Goal: Task Accomplishment & Management: Use online tool/utility

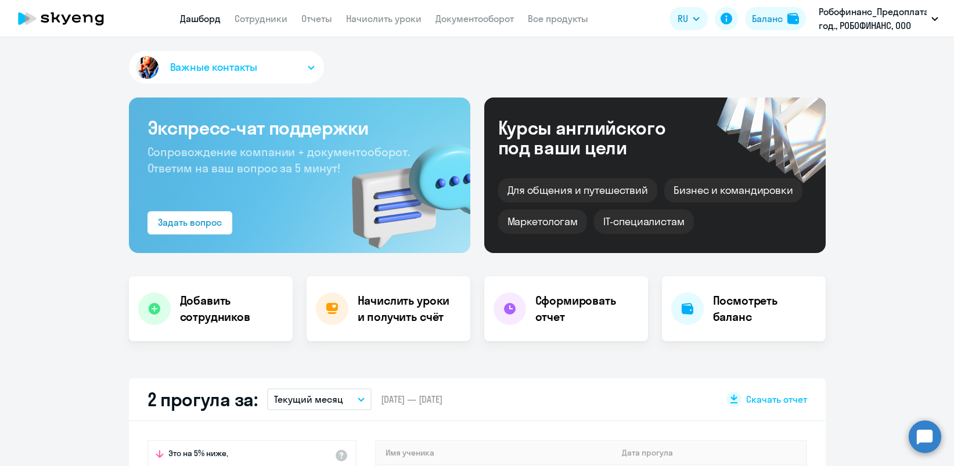
select select "30"
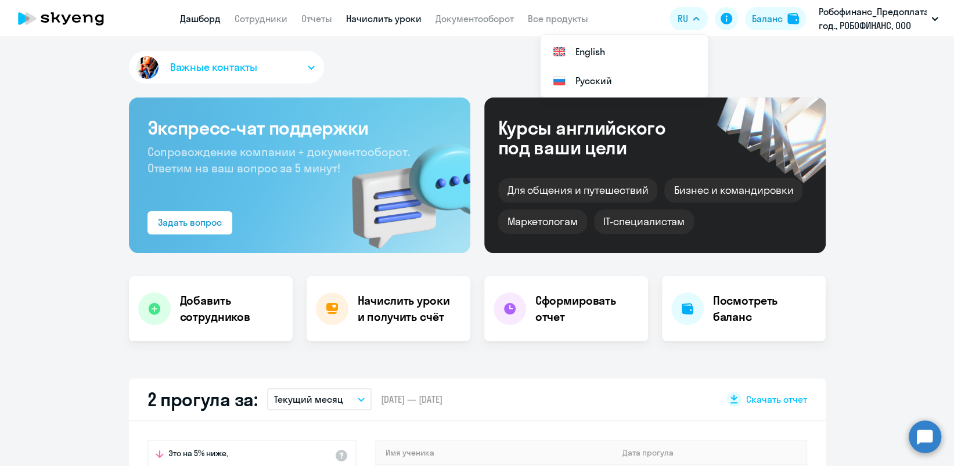
click at [391, 17] on link "Начислить уроки" at bounding box center [383, 19] width 75 height 12
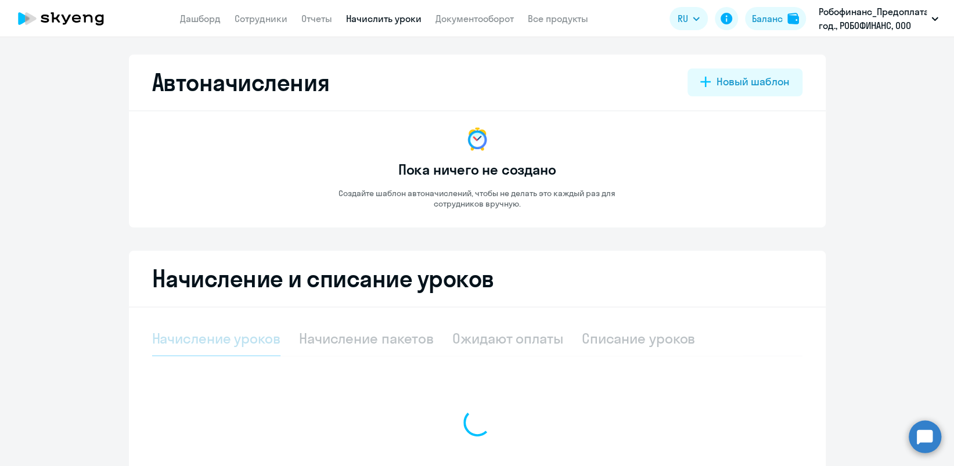
select select "10"
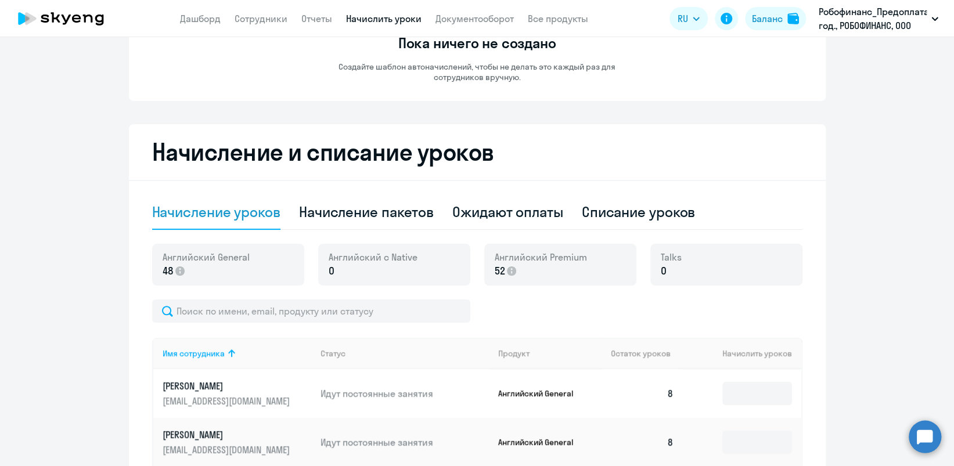
scroll to position [154, 0]
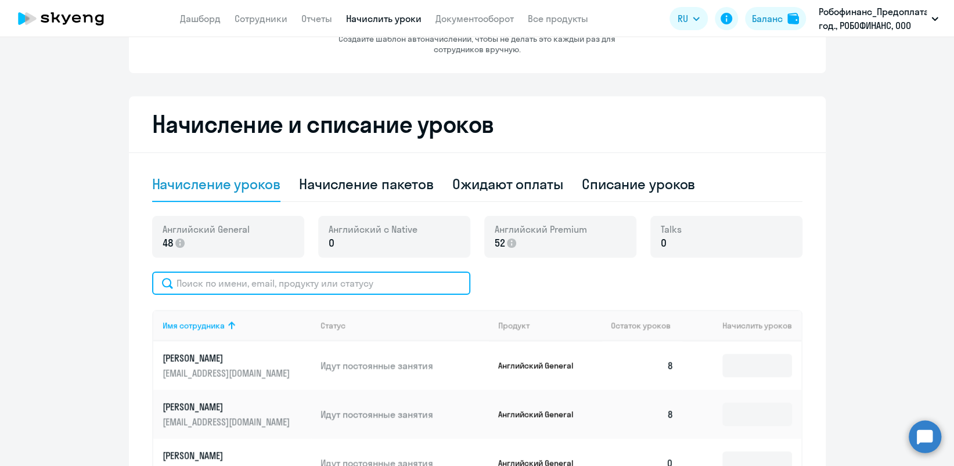
click at [325, 284] on input "text" at bounding box center [311, 283] width 318 height 23
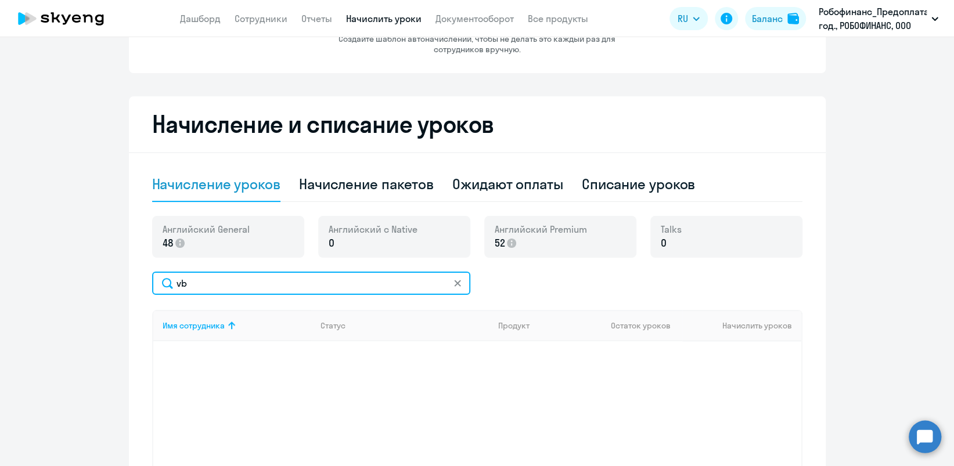
type input "v"
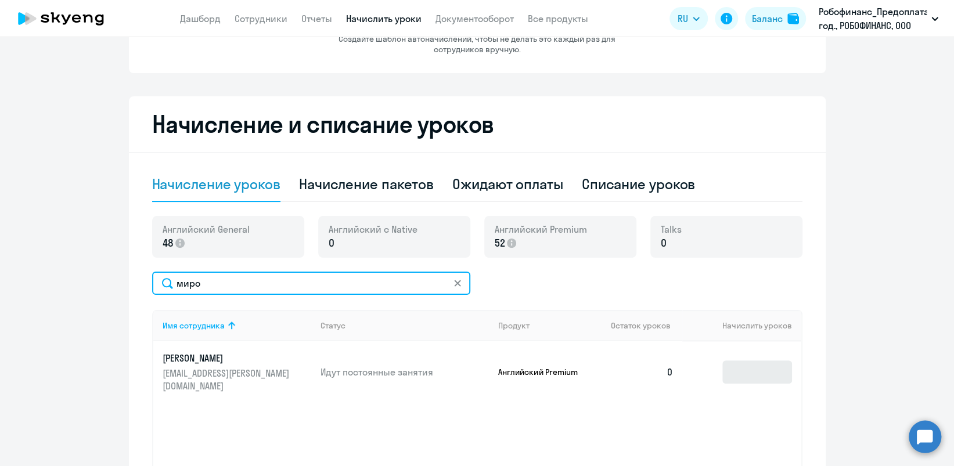
type input "миро"
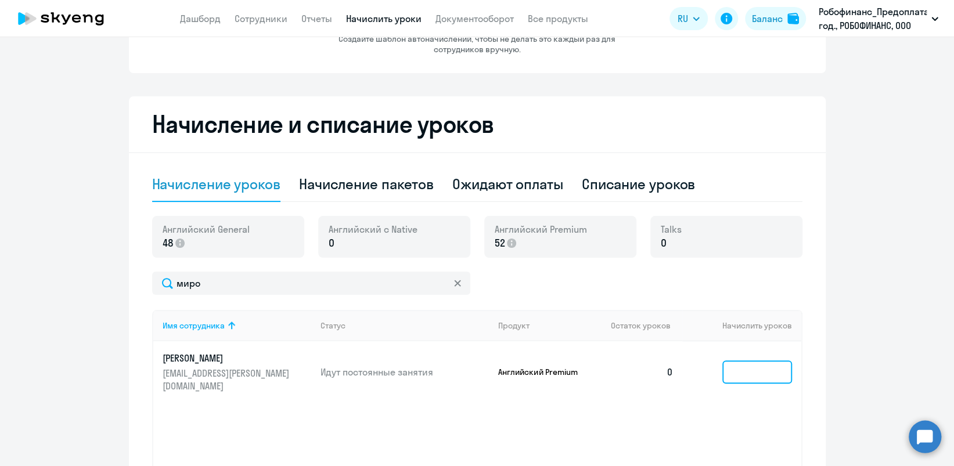
click at [754, 366] on input at bounding box center [757, 372] width 70 height 23
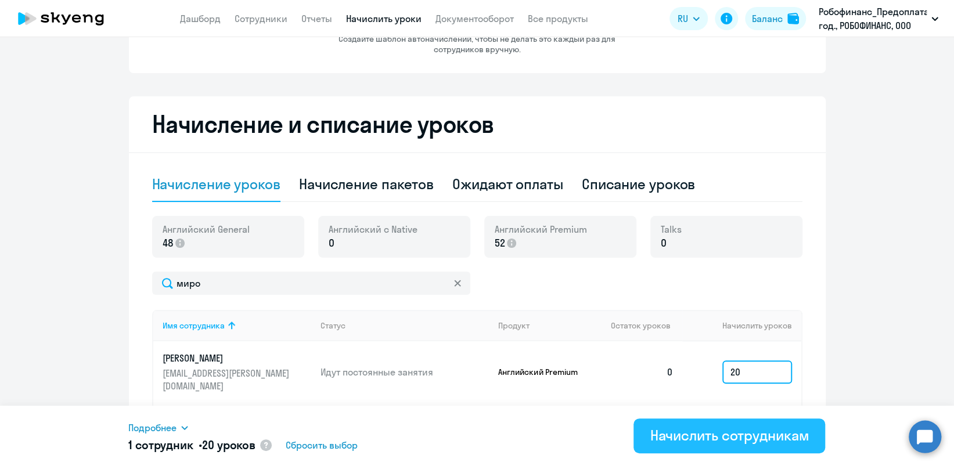
type input "20"
click at [700, 446] on button "Начислить сотрудникам" at bounding box center [729, 436] width 192 height 35
